Goal: Information Seeking & Learning: Learn about a topic

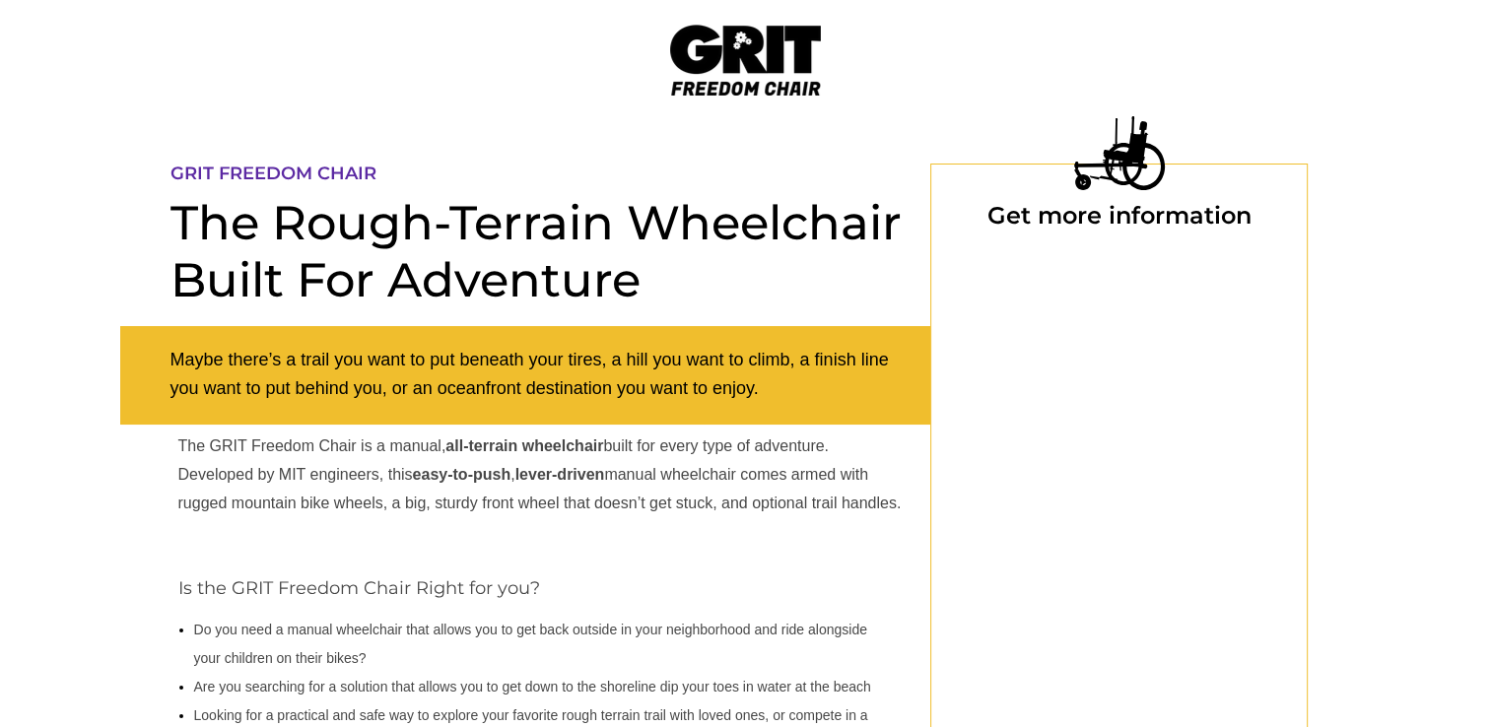
select select "US"
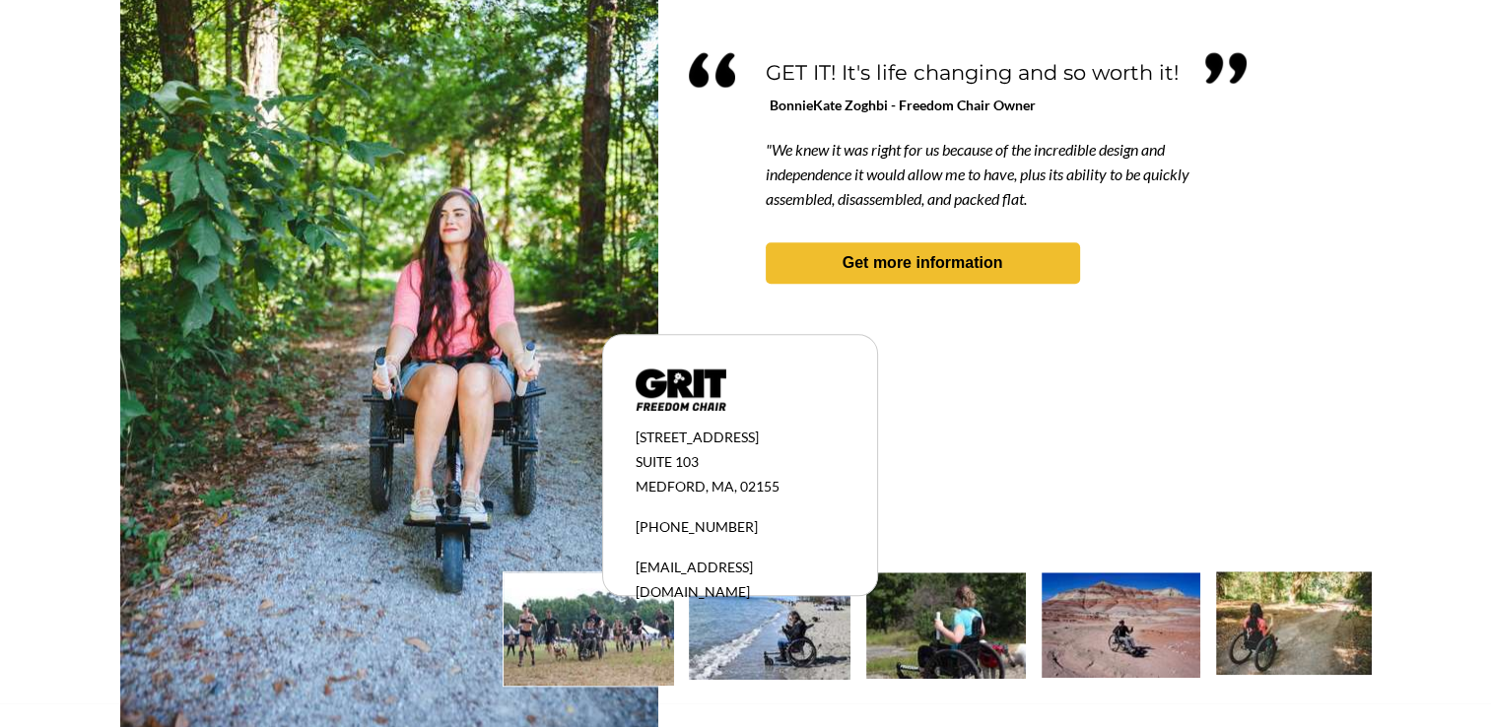
scroll to position [1834, 0]
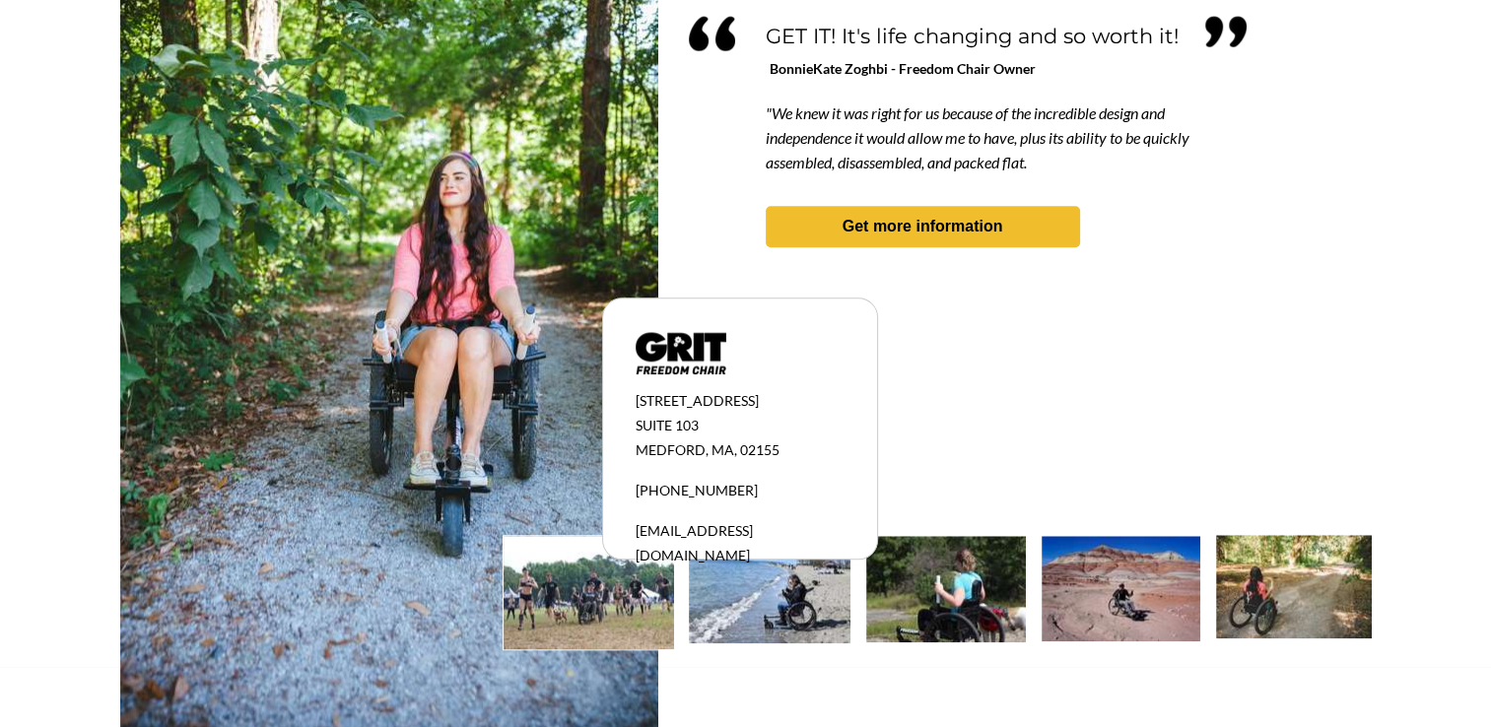
click at [749, 609] on img at bounding box center [770, 589] width 162 height 107
click at [917, 619] on img at bounding box center [946, 589] width 160 height 106
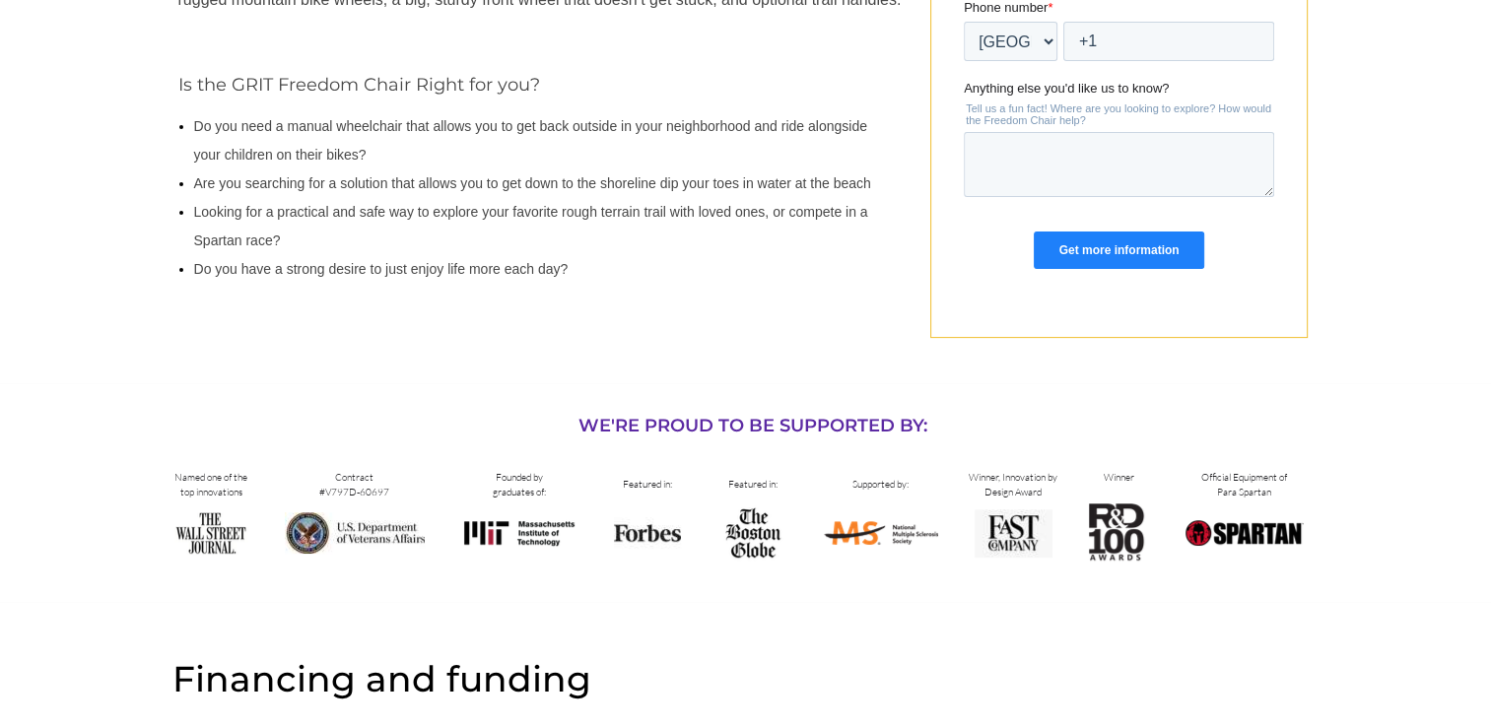
scroll to position [326, 0]
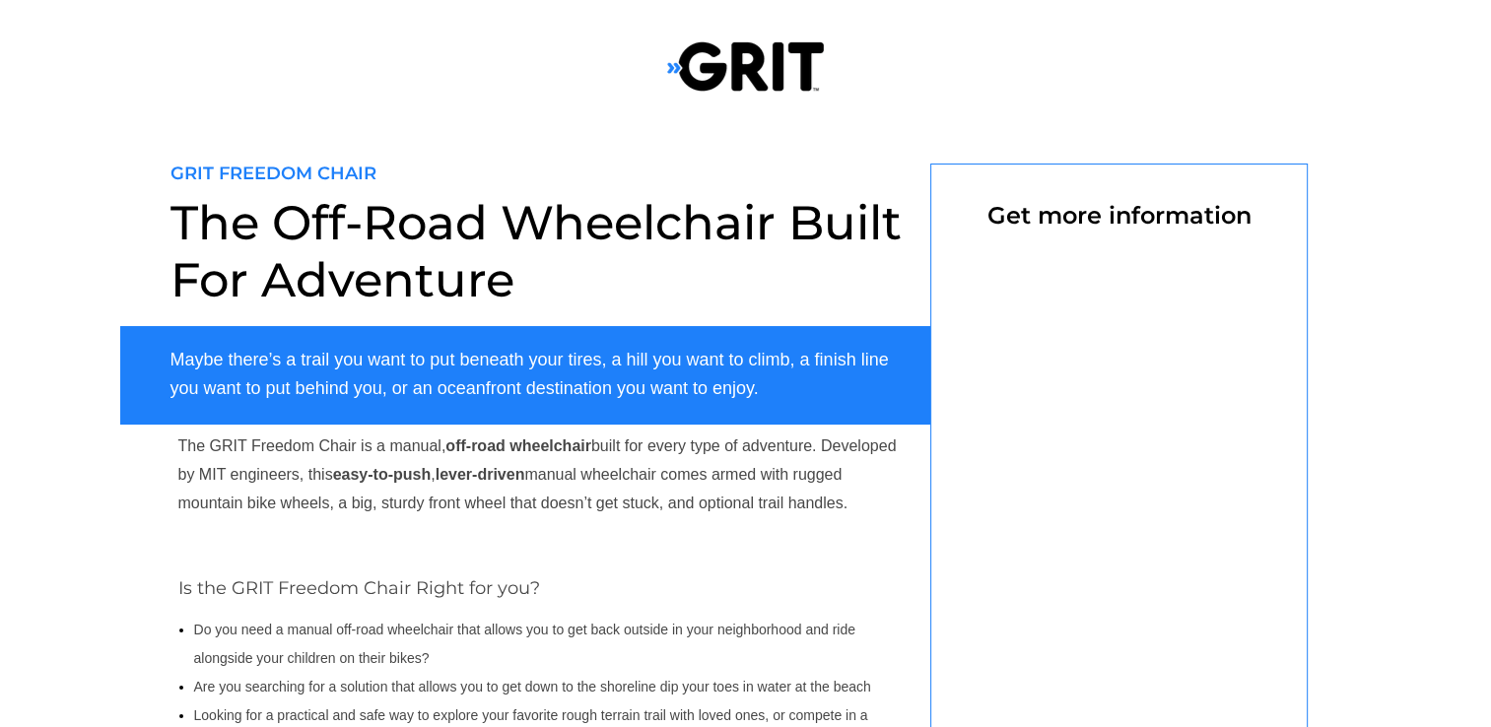
select select "US"
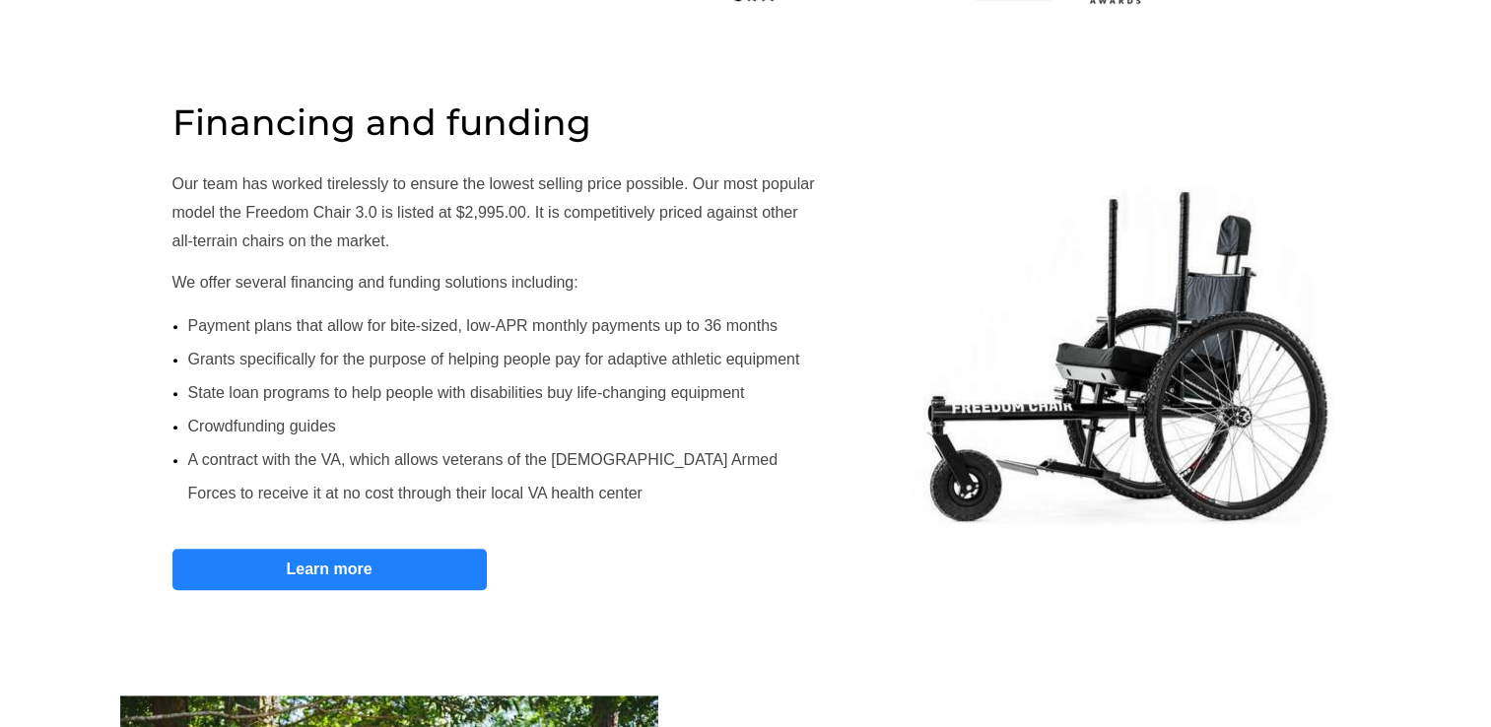
scroll to position [1006, 0]
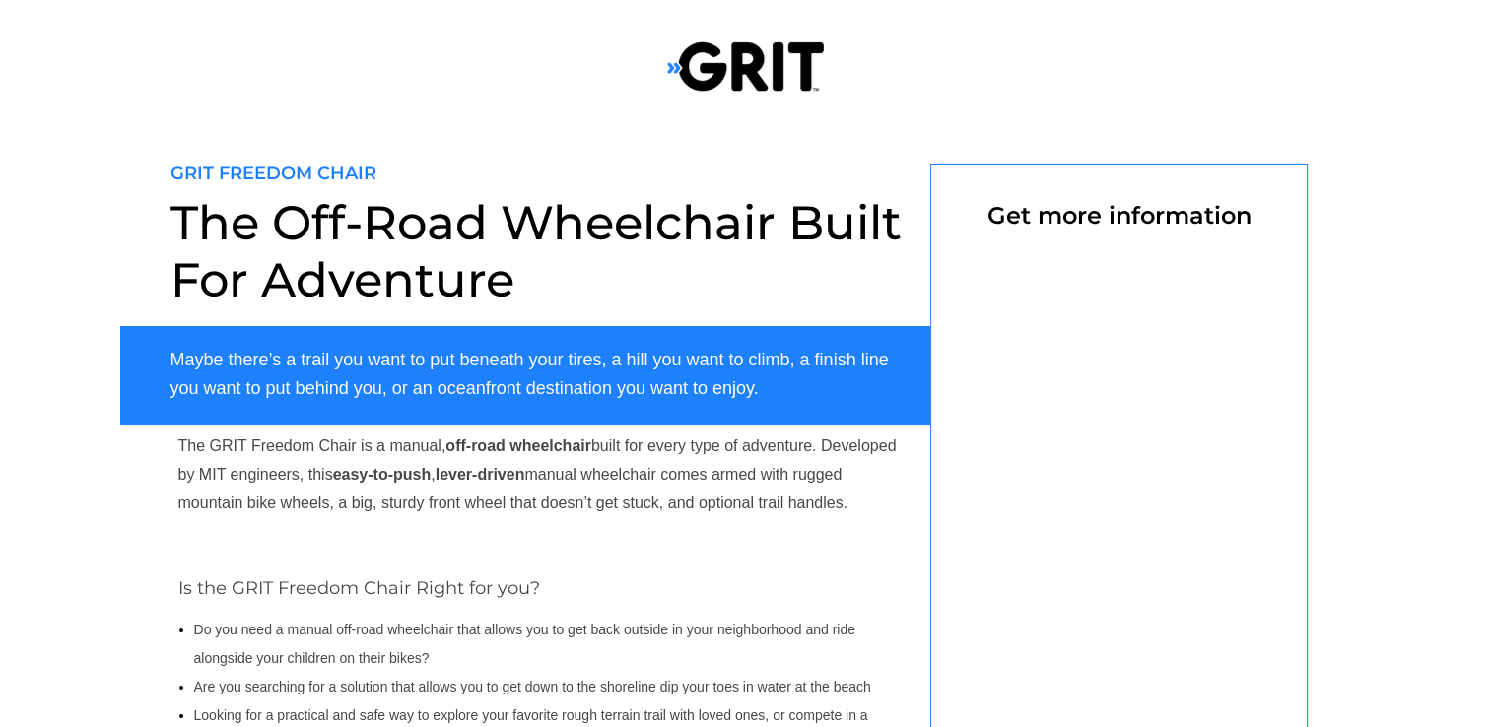
select select "US"
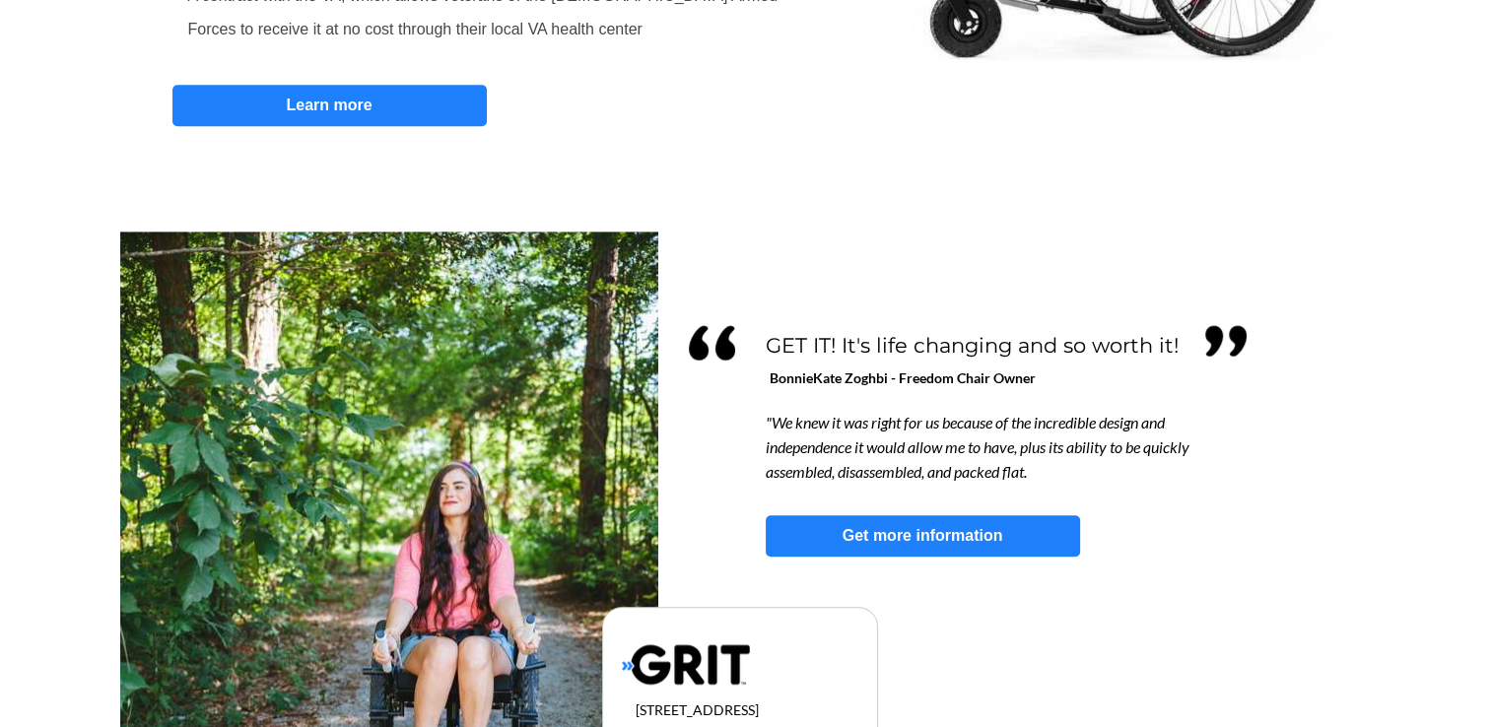
scroll to position [1656, 0]
